Goal: Task Accomplishment & Management: Manage account settings

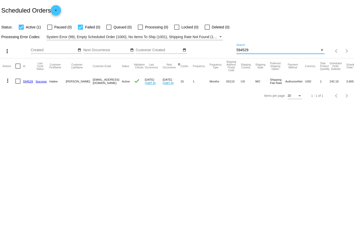
drag, startPoint x: 252, startPoint y: 50, endPoint x: 211, endPoint y: 50, distance: 40.8
click at [210, 50] on div "more_vert Sep Jan Feb Mar [DATE]" at bounding box center [177, 49] width 354 height 18
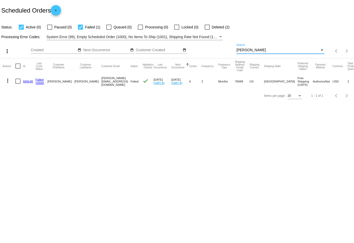
type input "[PERSON_NAME]"
drag, startPoint x: 112, startPoint y: 80, endPoint x: 81, endPoint y: 80, distance: 31.0
click at [102, 80] on mat-cell "[PERSON_NAME][EMAIL_ADDRESS][DOMAIN_NAME]" at bounding box center [116, 81] width 29 height 15
copy mat-cell "[PERSON_NAME][EMAIL_ADDRESS][DOMAIN_NAME]"
click at [7, 79] on mat-icon "more_vert" at bounding box center [8, 81] width 6 height 6
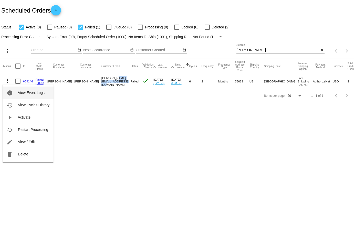
click at [28, 95] on span "View Event Logs" at bounding box center [31, 93] width 27 height 4
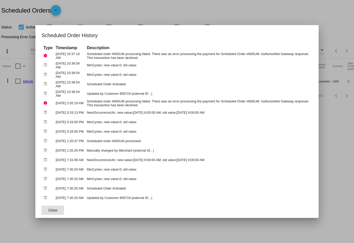
click at [54, 207] on button "Close" at bounding box center [53, 210] width 23 height 9
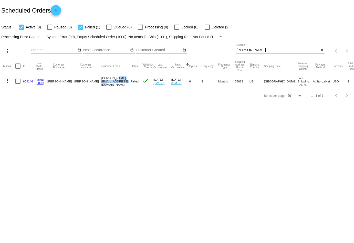
click at [7, 78] on mat-icon "more_vert" at bounding box center [8, 81] width 6 height 6
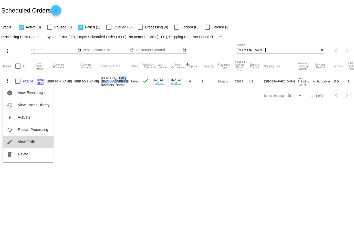
click at [40, 143] on button "edit View / Edit" at bounding box center [28, 142] width 51 height 12
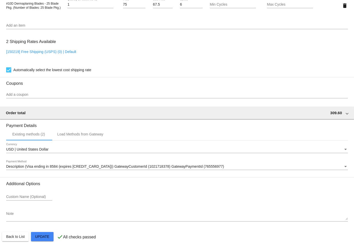
scroll to position [398, 0]
click at [62, 168] on span "Description (Visa ending in 8584 (expires [CREDIT_CARD_DATA])) GatewayCustomerI…" at bounding box center [115, 166] width 218 height 4
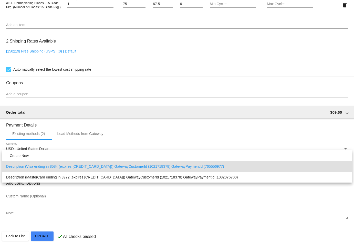
click at [51, 111] on div at bounding box center [177, 121] width 354 height 243
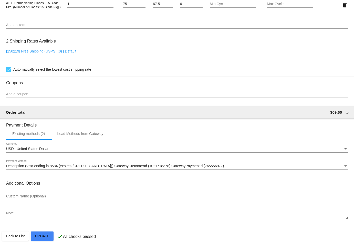
click at [83, 164] on div "Description (Visa ending in 8584 (expires [CREDIT_CARD_DATA])) GatewayCustomerI…" at bounding box center [177, 165] width 342 height 10
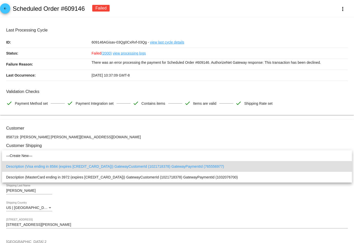
scroll to position [0, 0]
click at [4, 9] on div at bounding box center [177, 121] width 354 height 243
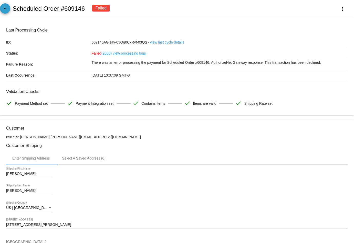
click at [6, 9] on mat-icon "arrow_back" at bounding box center [5, 10] width 6 height 6
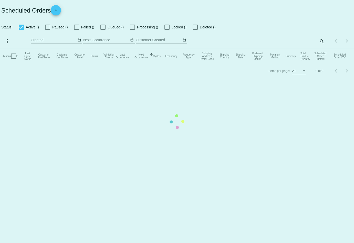
checkbox input "true"
